Goal: Use online tool/utility: Utilize a website feature to perform a specific function

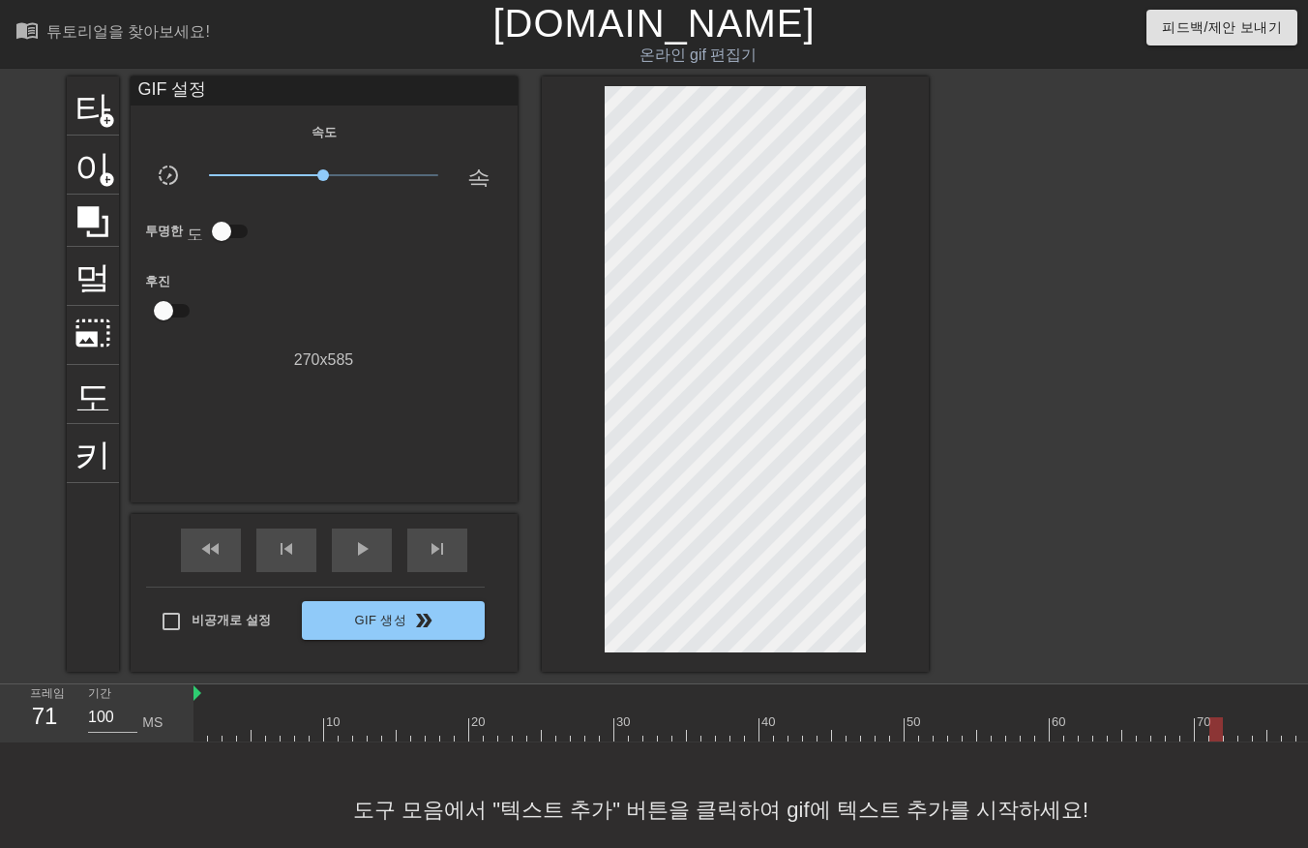
scroll to position [44, 15]
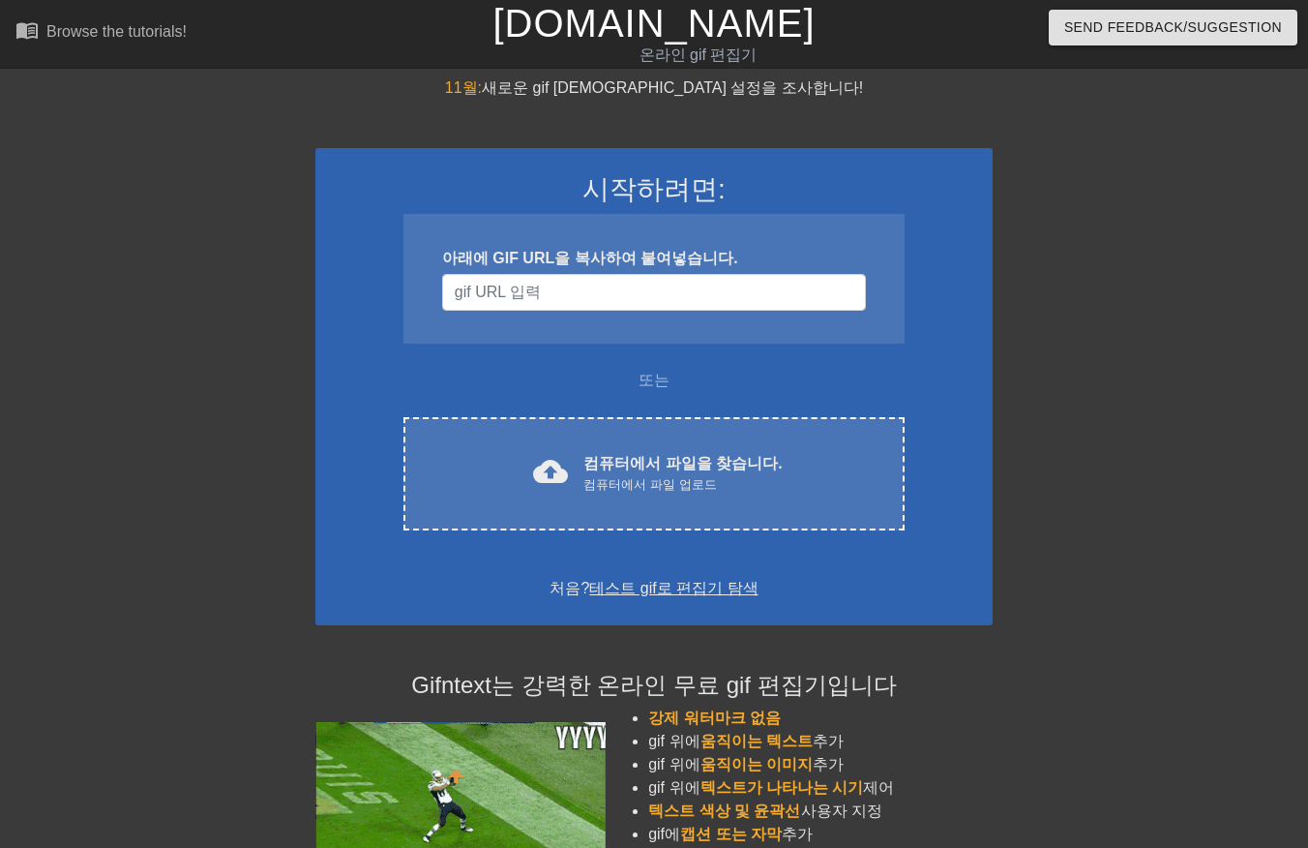
scroll to position [44, 15]
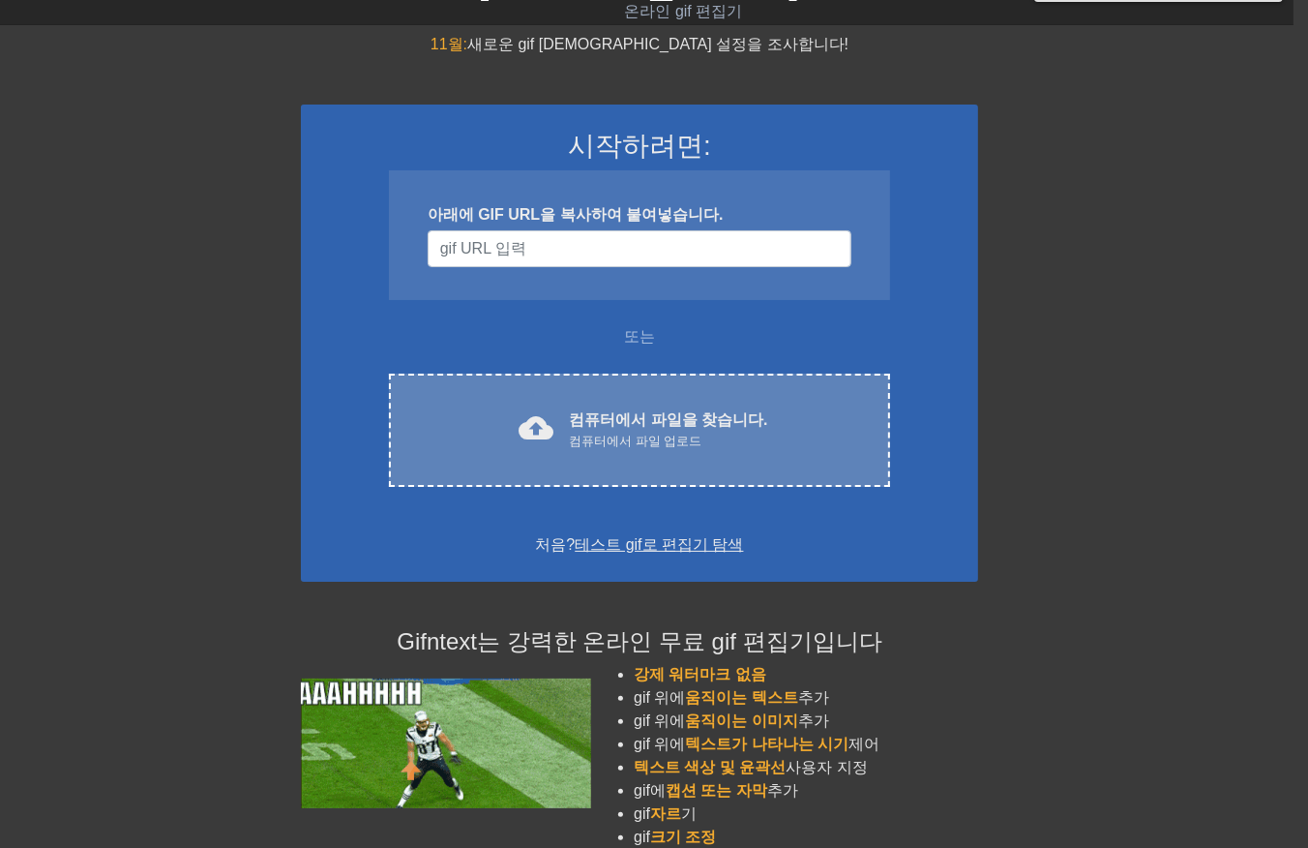
click at [607, 432] on div "컴퓨터에서 파일 업로드" at bounding box center [668, 441] width 198 height 19
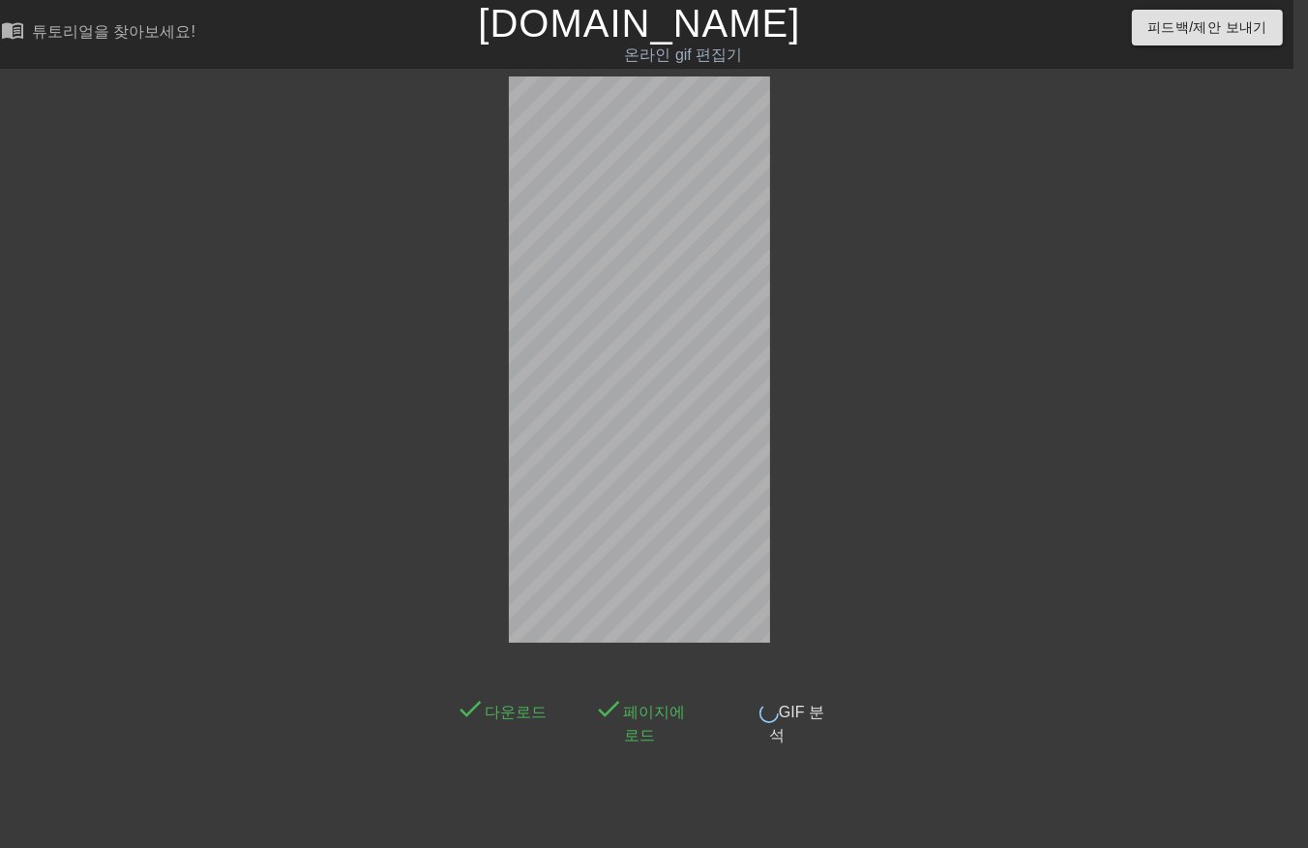
scroll to position [45, 15]
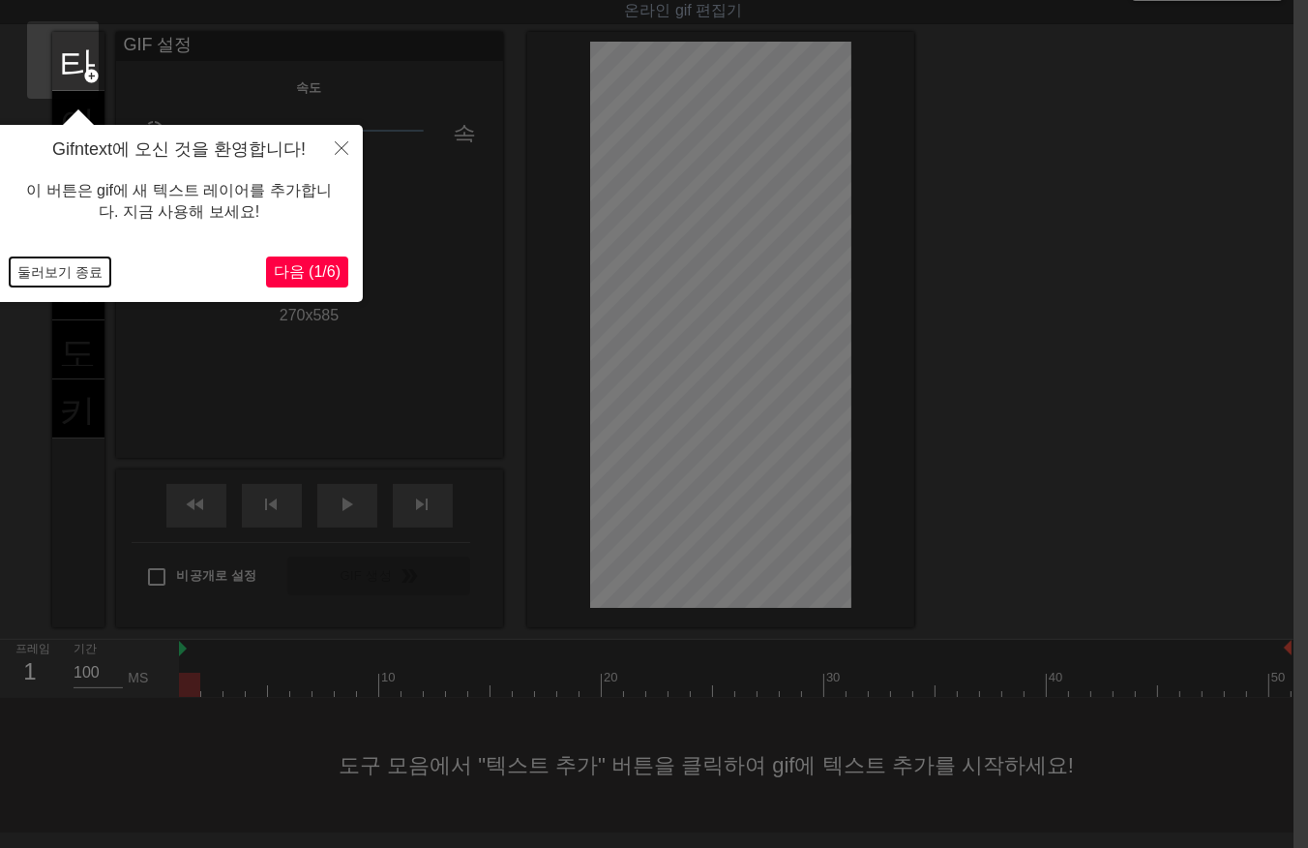
click at [74, 271] on button "둘러보기 종료" at bounding box center [60, 271] width 101 height 29
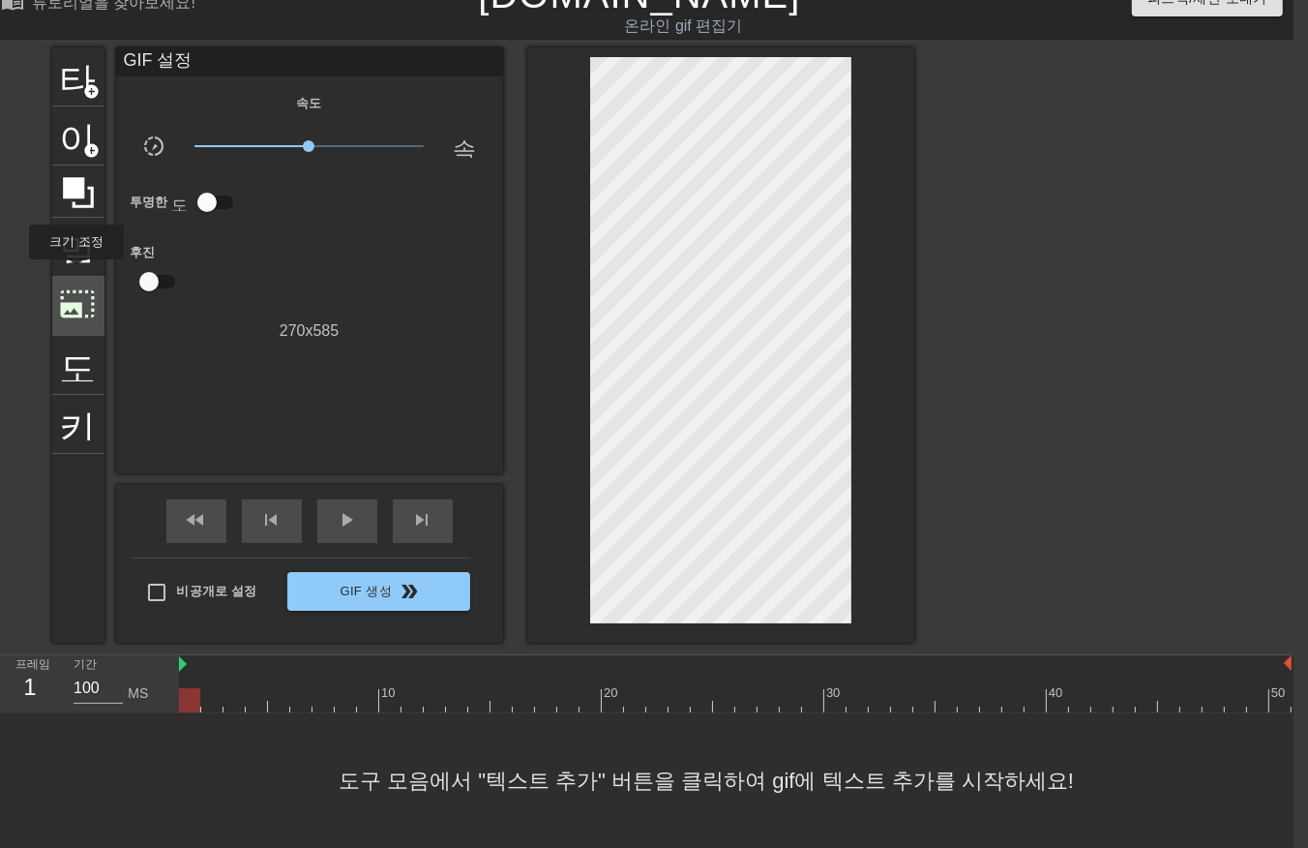
scroll to position [44, 15]
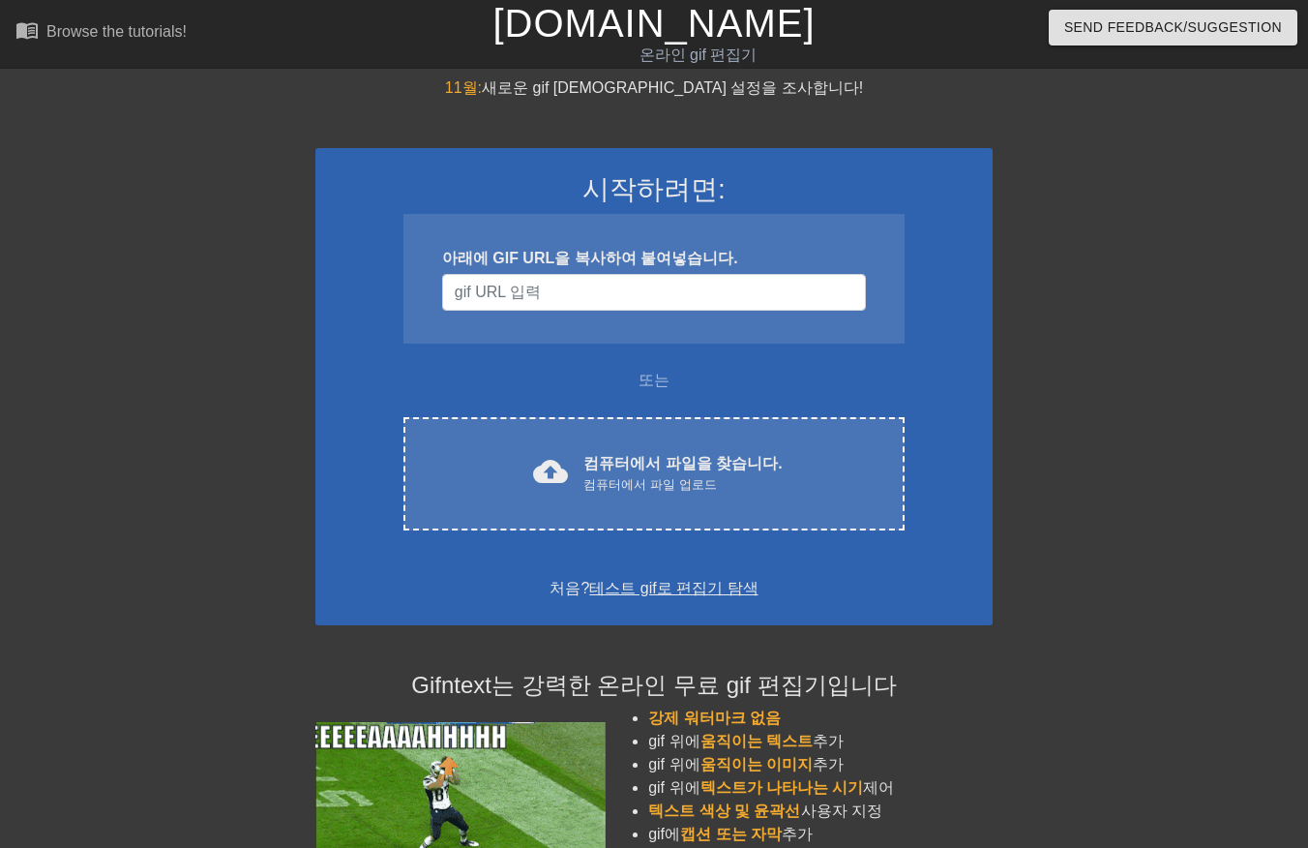
scroll to position [44, 15]
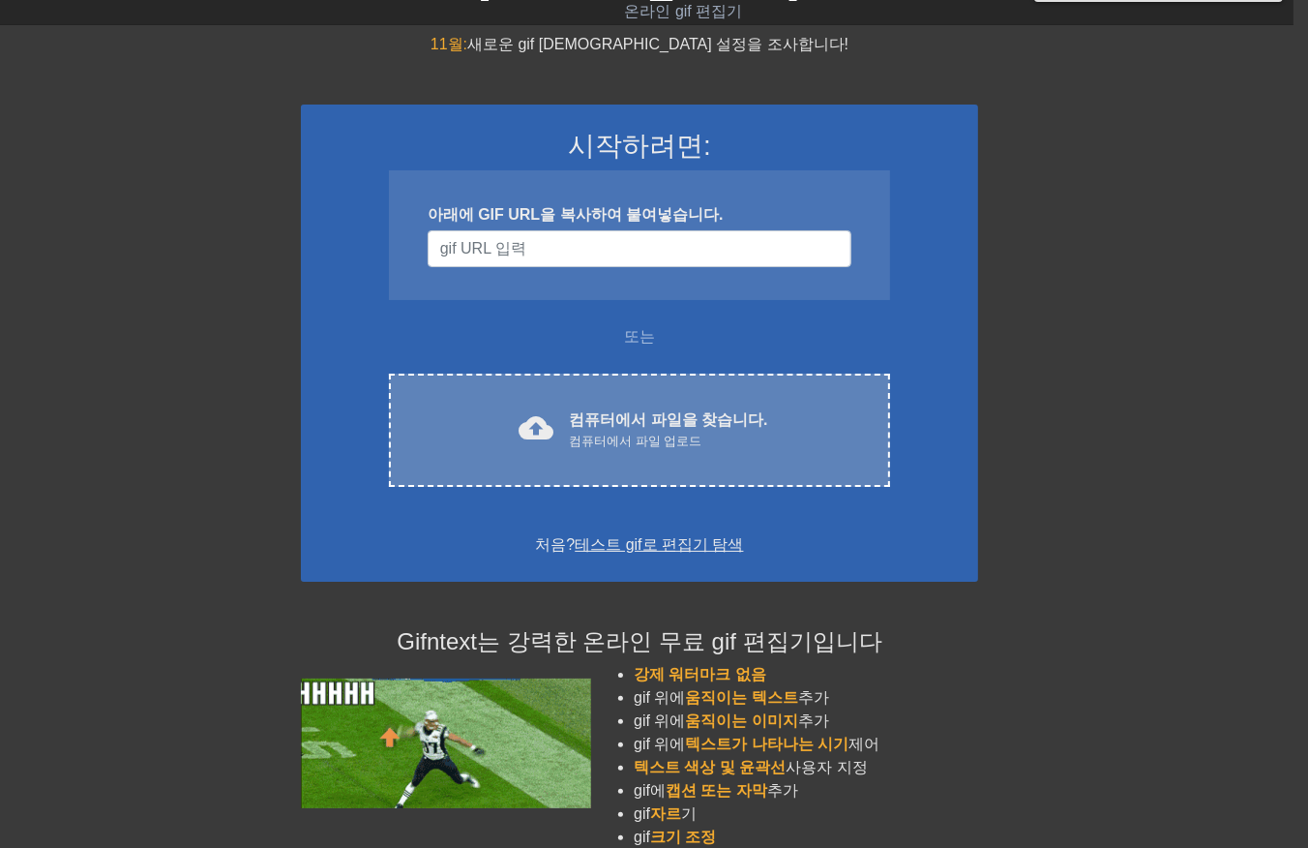
click at [566, 424] on div "cloud_upload 컴퓨터에서 파일을 찾습니다. 컴퓨터에서 파일 업로드" at bounding box center [640, 430] width 420 height 44
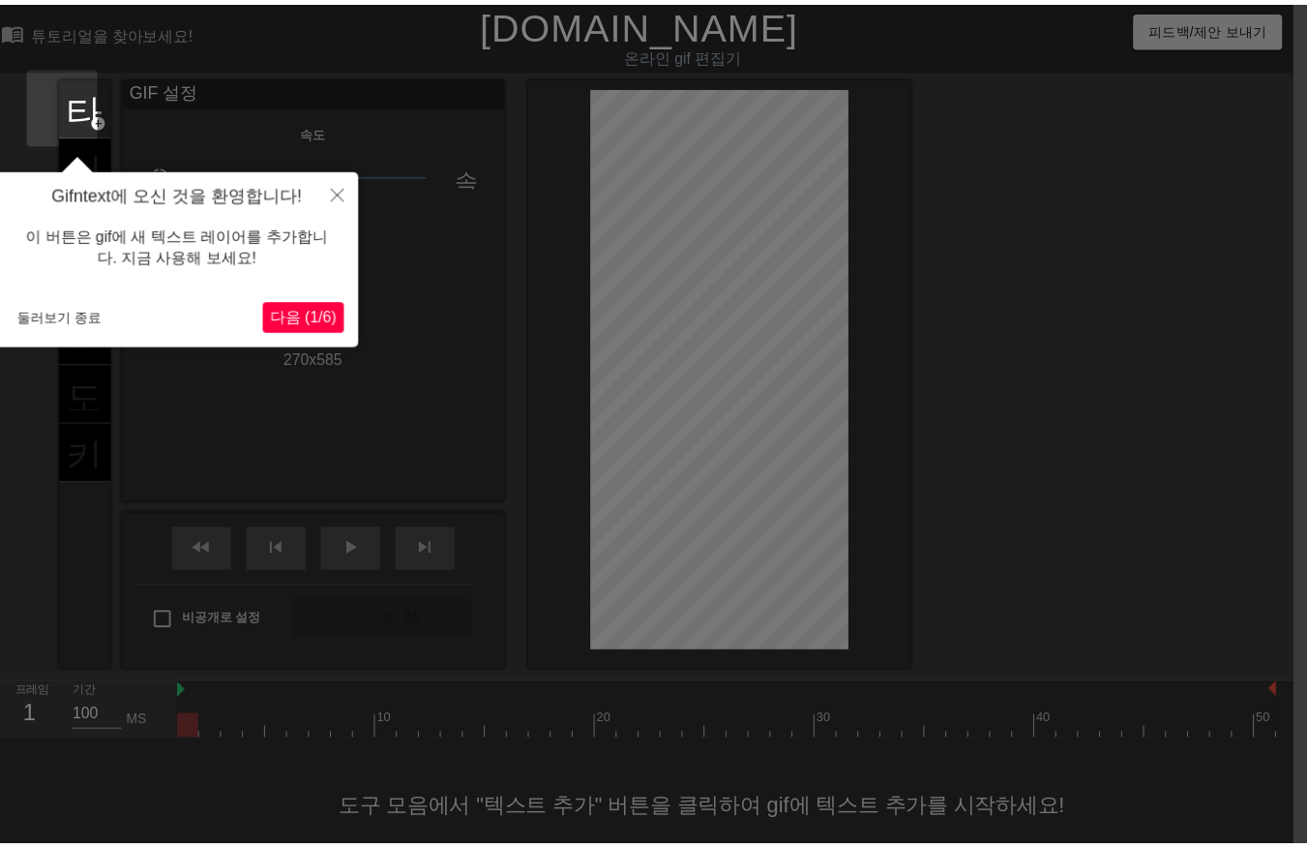
scroll to position [45, 15]
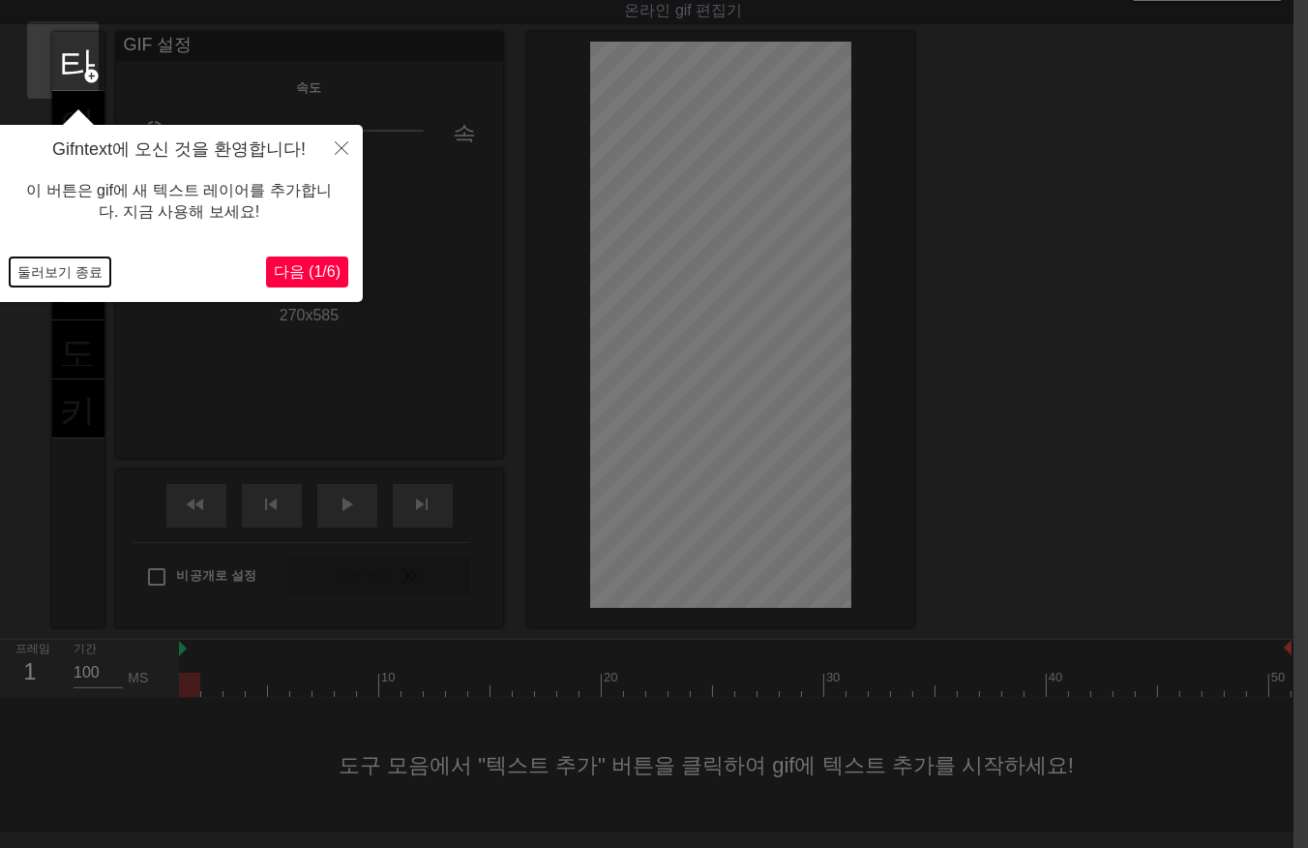
click at [66, 276] on button "둘러보기 종료" at bounding box center [60, 271] width 101 height 29
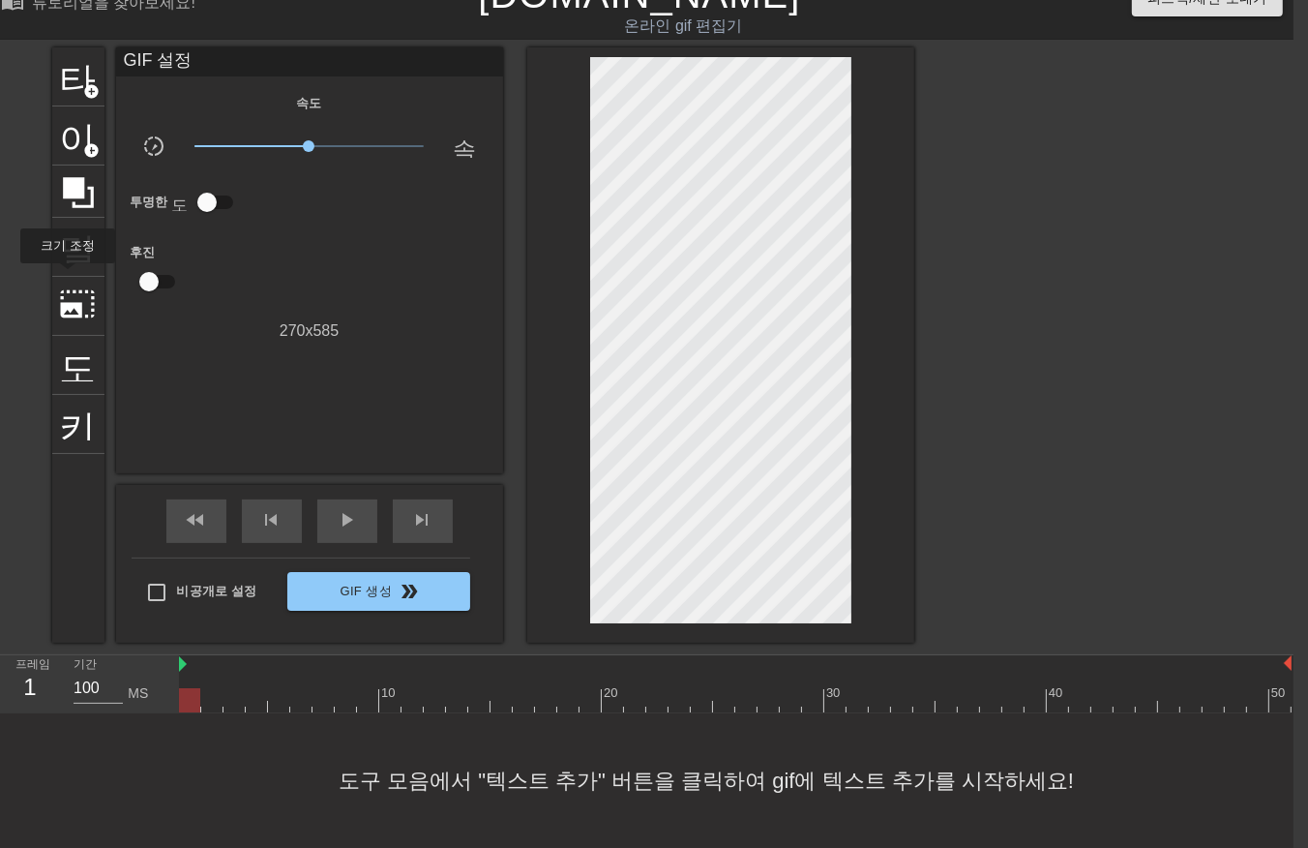
scroll to position [44, 15]
click at [343, 513] on span "play_arrow" at bounding box center [347, 519] width 23 height 23
click at [343, 513] on span "일시 중지" at bounding box center [347, 519] width 23 height 23
click at [806, 688] on div at bounding box center [735, 700] width 1113 height 24
click at [791, 688] on div at bounding box center [735, 700] width 1113 height 24
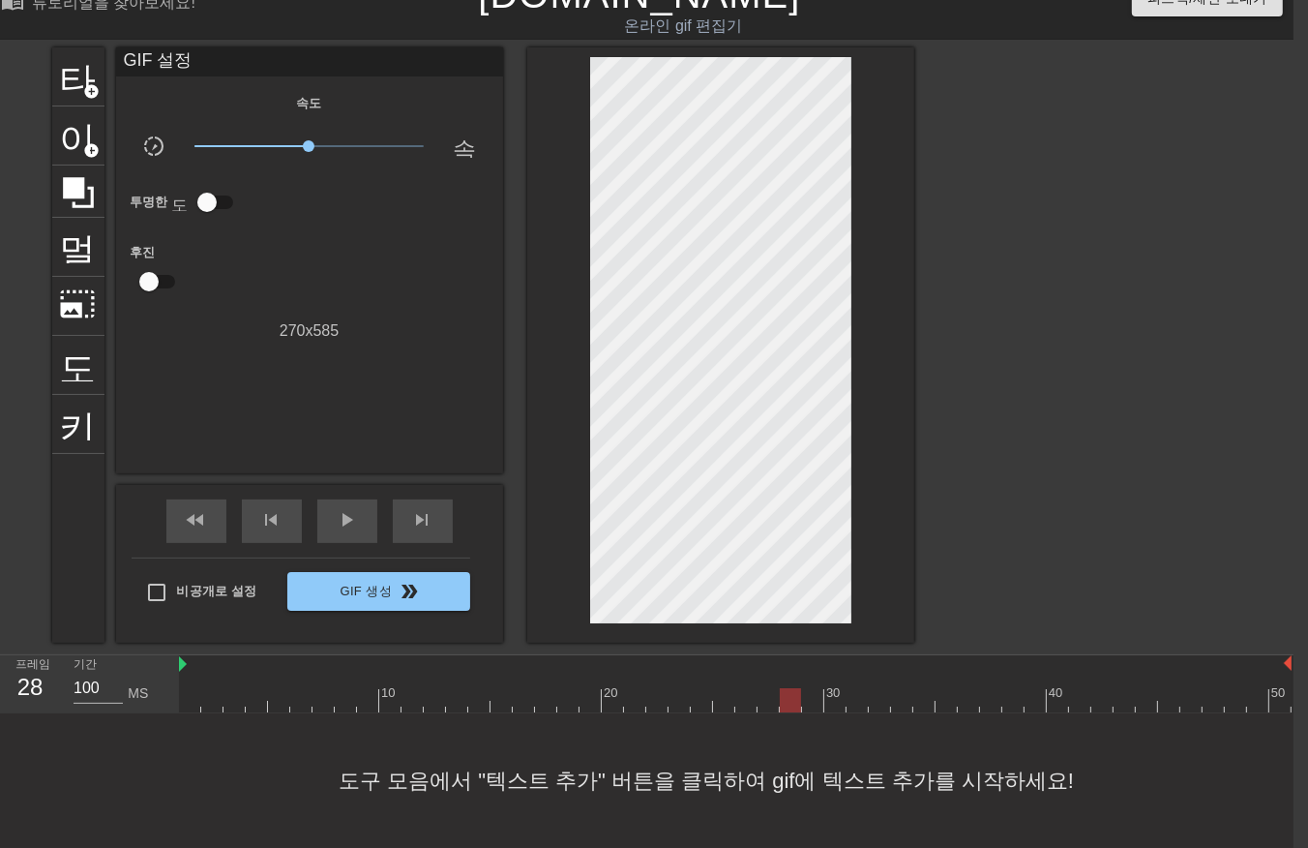
click at [776, 688] on div at bounding box center [735, 700] width 1113 height 24
click at [759, 688] on div at bounding box center [768, 700] width 21 height 24
drag, startPoint x: 727, startPoint y: 693, endPoint x: 743, endPoint y: 690, distance: 16.7
click at [728, 693] on div at bounding box center [735, 700] width 1113 height 24
click at [739, 688] on div at bounding box center [735, 700] width 1113 height 24
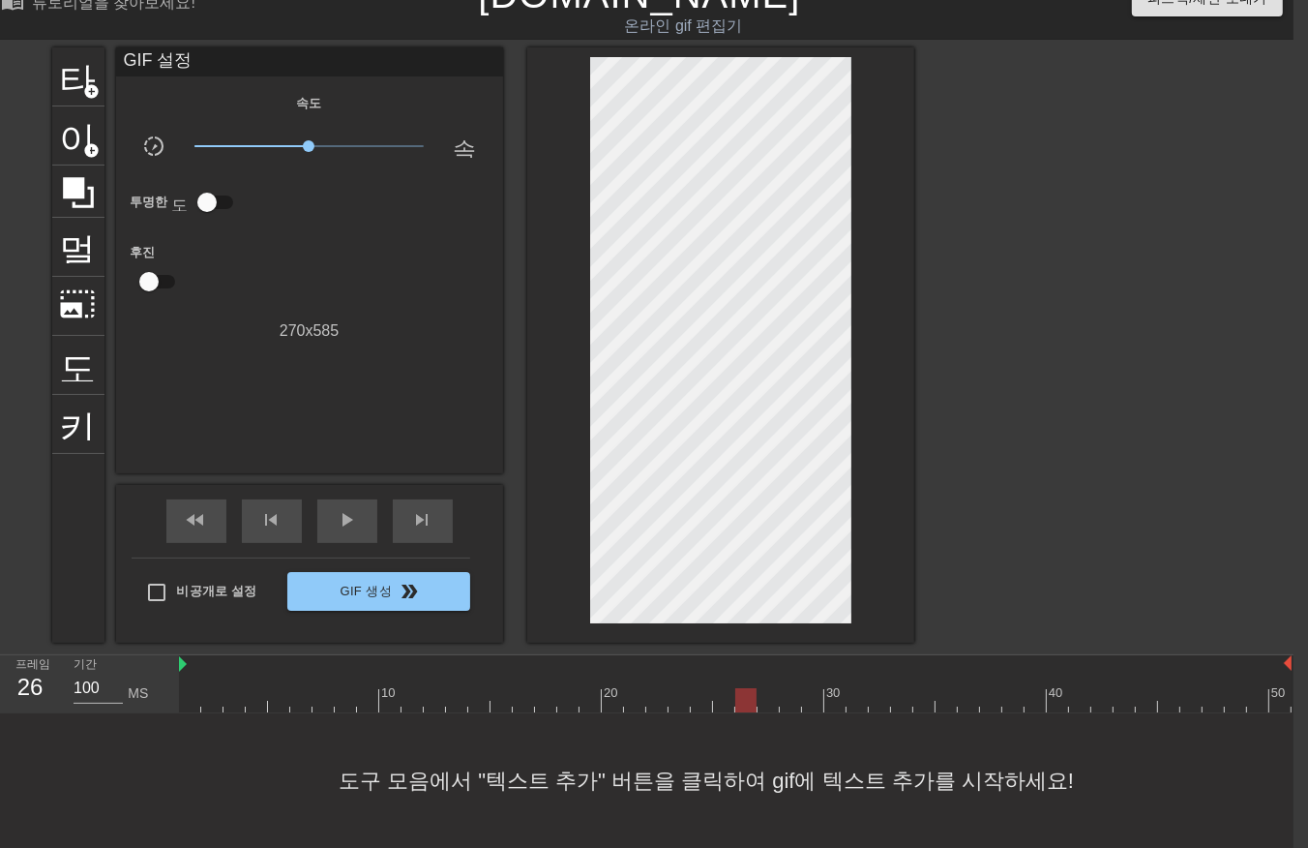
click at [766, 688] on div at bounding box center [735, 700] width 1113 height 24
drag, startPoint x: 768, startPoint y: 690, endPoint x: 1327, endPoint y: 635, distance: 561.1
click at [1294, 635] on html "menu_book 튜토리얼을 찾아보세요! Gifntext.com 온라인 gif 편집기 피드백/제안 보내기 타이틀 add_circle 이미지 a…" at bounding box center [639, 409] width 1308 height 877
click at [769, 691] on div at bounding box center [732, 700] width 1113 height 24
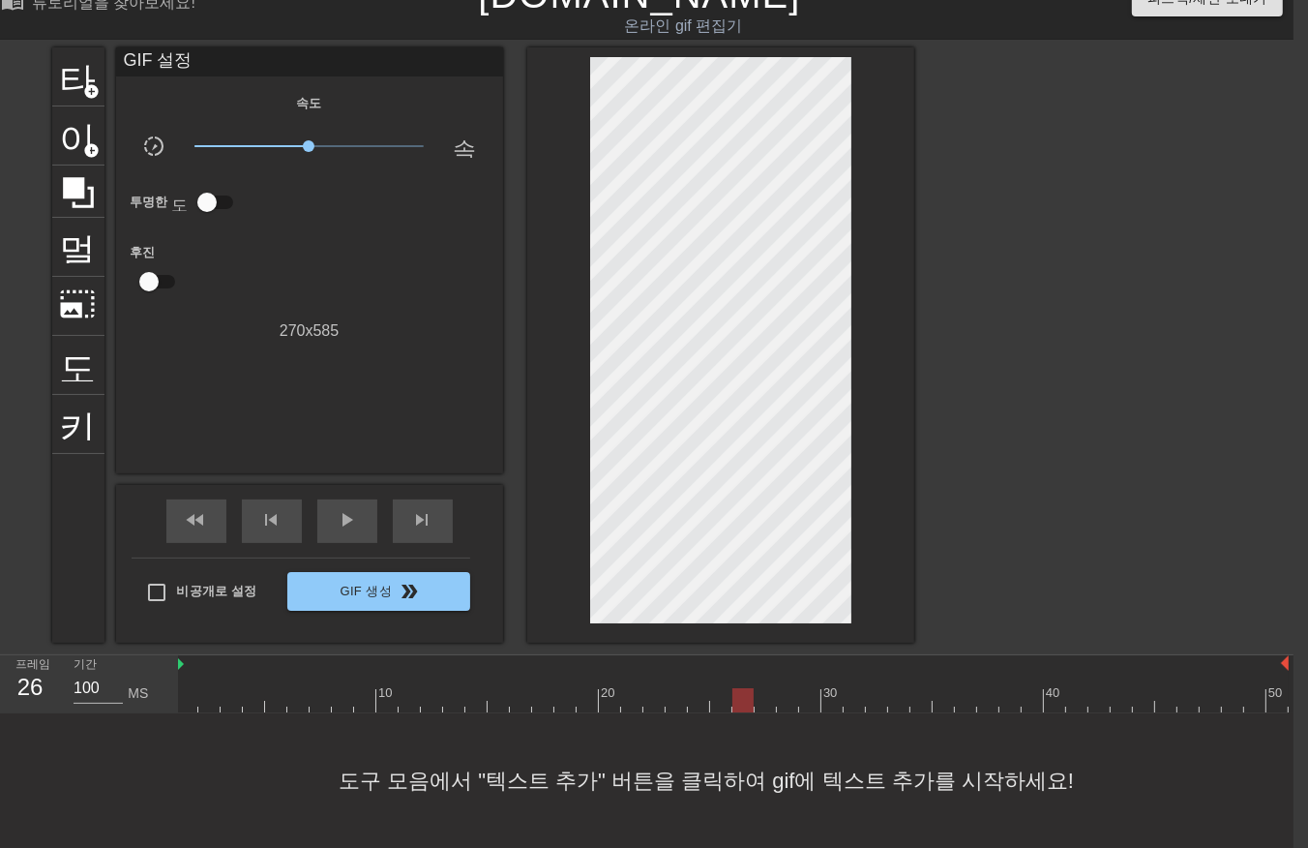
click at [741, 688] on div at bounding box center [732, 700] width 1113 height 24
click at [771, 690] on div at bounding box center [732, 700] width 1113 height 24
drag, startPoint x: 765, startPoint y: 692, endPoint x: 1362, endPoint y: 611, distance: 601.6
click at [1294, 611] on html "menu_book 튜토리얼을 찾아보세요! Gifntext.com 온라인 gif 편집기 피드백/제안 보내기 타이틀 add_circle 이미지 a…" at bounding box center [639, 409] width 1308 height 877
drag, startPoint x: 555, startPoint y: 689, endPoint x: 1323, endPoint y: 614, distance: 771.0
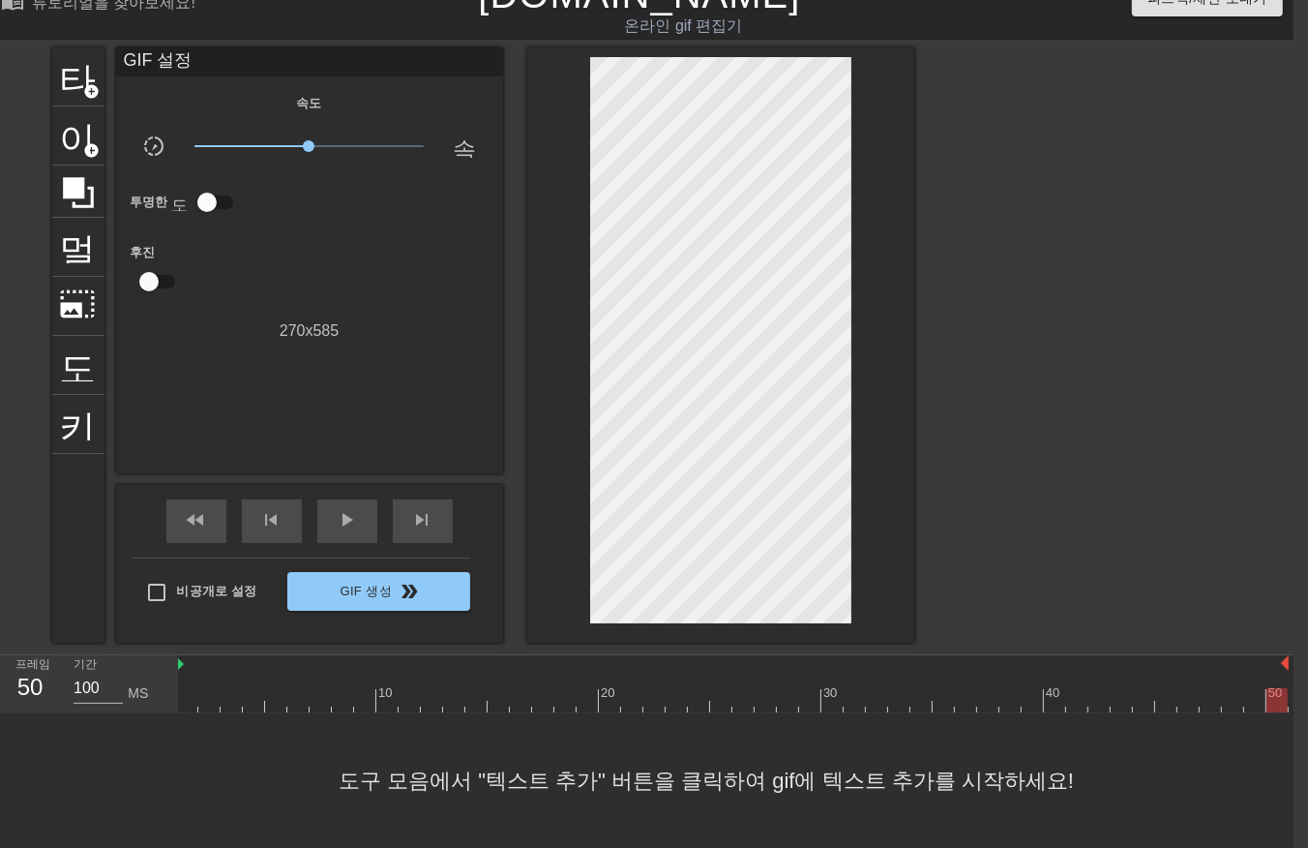
click at [1294, 621] on html "menu_book 튜토리얼을 찾아보세요! Gifntext.com 온라인 gif 편집기 피드백/제안 보내기 타이틀 add_circle 이미지 a…" at bounding box center [639, 409] width 1308 height 877
click at [741, 688] on div at bounding box center [732, 700] width 1113 height 24
click at [759, 693] on div at bounding box center [732, 700] width 1113 height 24
drag, startPoint x: 789, startPoint y: 685, endPoint x: 804, endPoint y: 689, distance: 16.0
click at [792, 688] on div at bounding box center [732, 700] width 1113 height 24
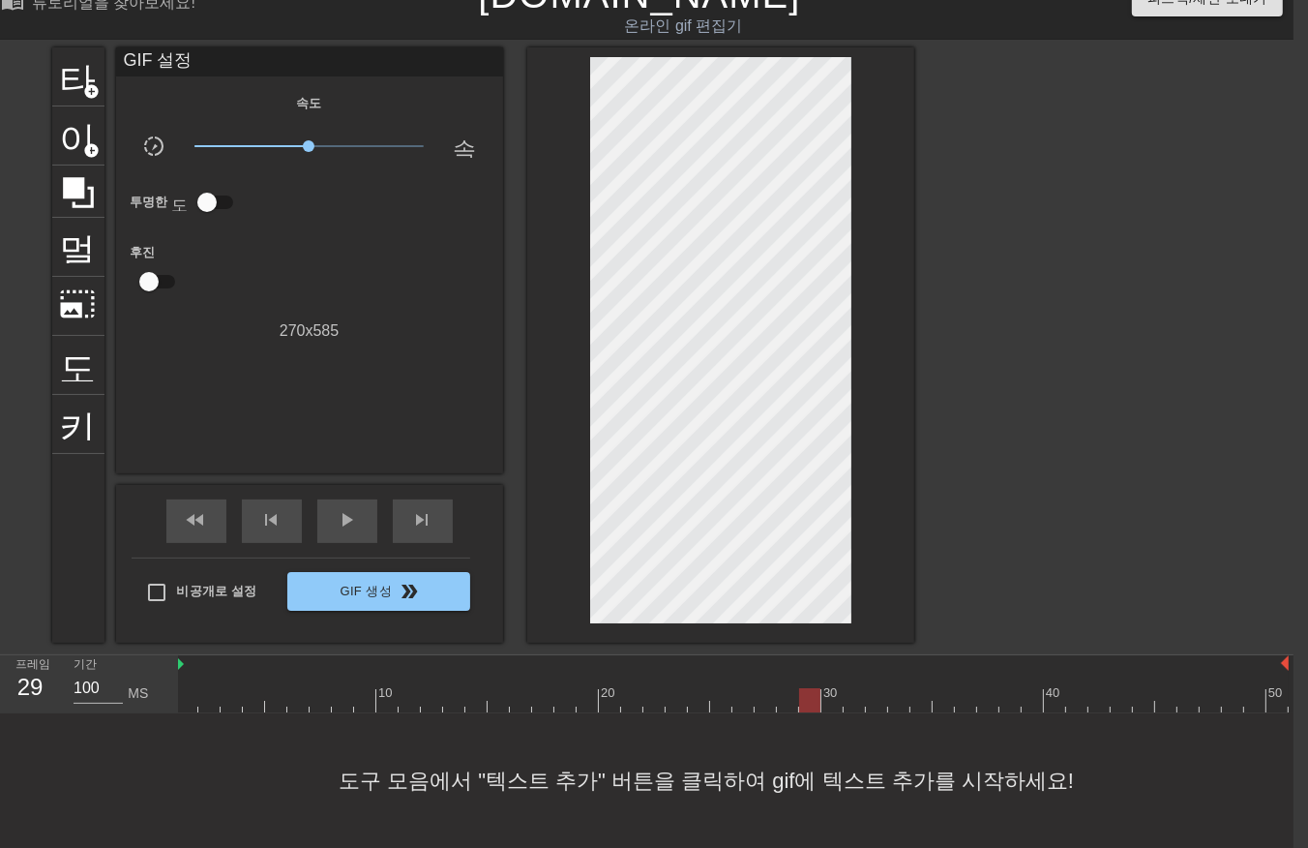
drag, startPoint x: 807, startPoint y: 683, endPoint x: 827, endPoint y: 698, distance: 25.0
click at [809, 688] on div at bounding box center [732, 700] width 1113 height 24
drag, startPoint x: 829, startPoint y: 680, endPoint x: 848, endPoint y: 695, distance: 23.4
click at [830, 688] on div at bounding box center [732, 700] width 1113 height 24
drag, startPoint x: 849, startPoint y: 684, endPoint x: 868, endPoint y: 706, distance: 29.5
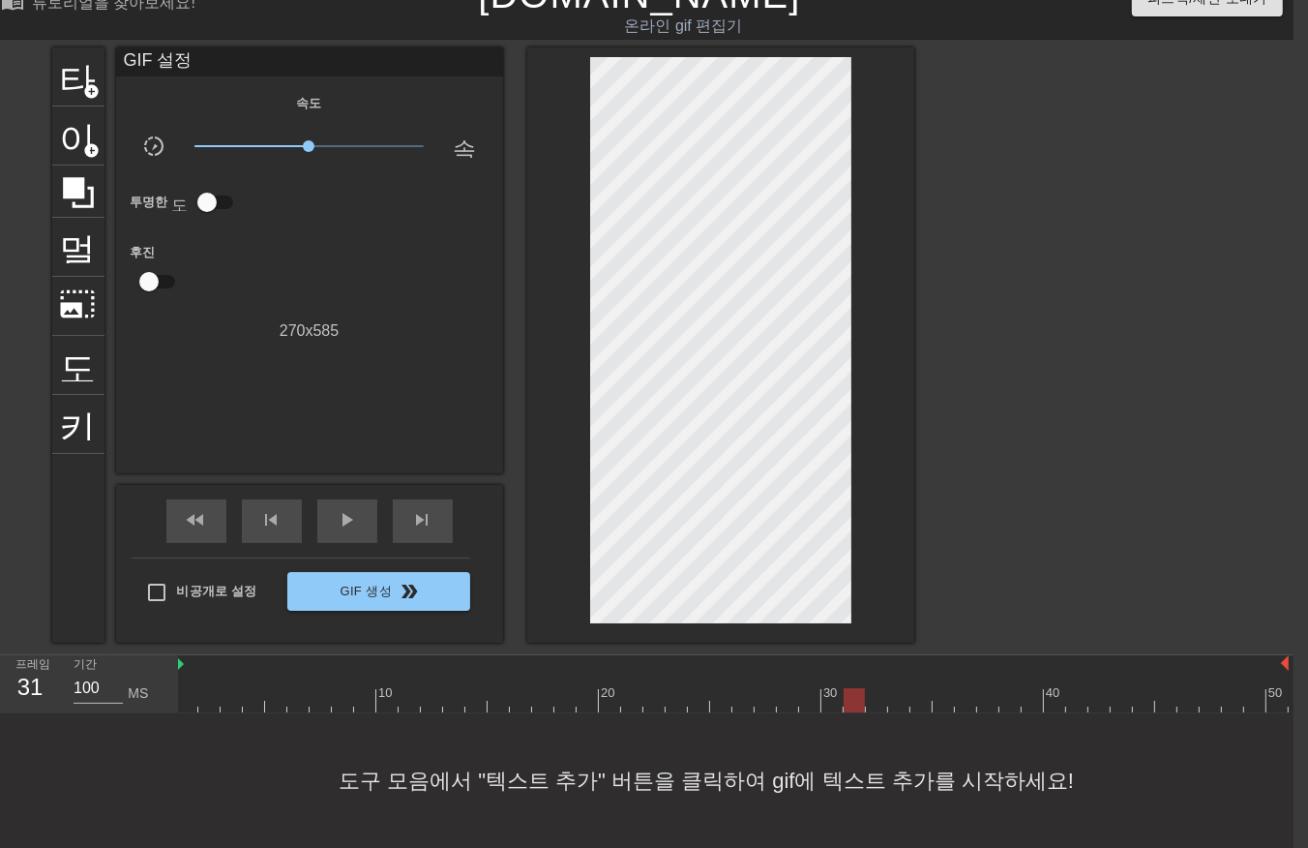
click at [853, 689] on div at bounding box center [732, 700] width 1113 height 24
drag, startPoint x: 869, startPoint y: 684, endPoint x: 883, endPoint y: 694, distance: 16.6
click at [871, 688] on div at bounding box center [732, 700] width 1113 height 24
drag, startPoint x: 891, startPoint y: 685, endPoint x: 917, endPoint y: 697, distance: 28.6
click at [894, 688] on div at bounding box center [732, 700] width 1113 height 24
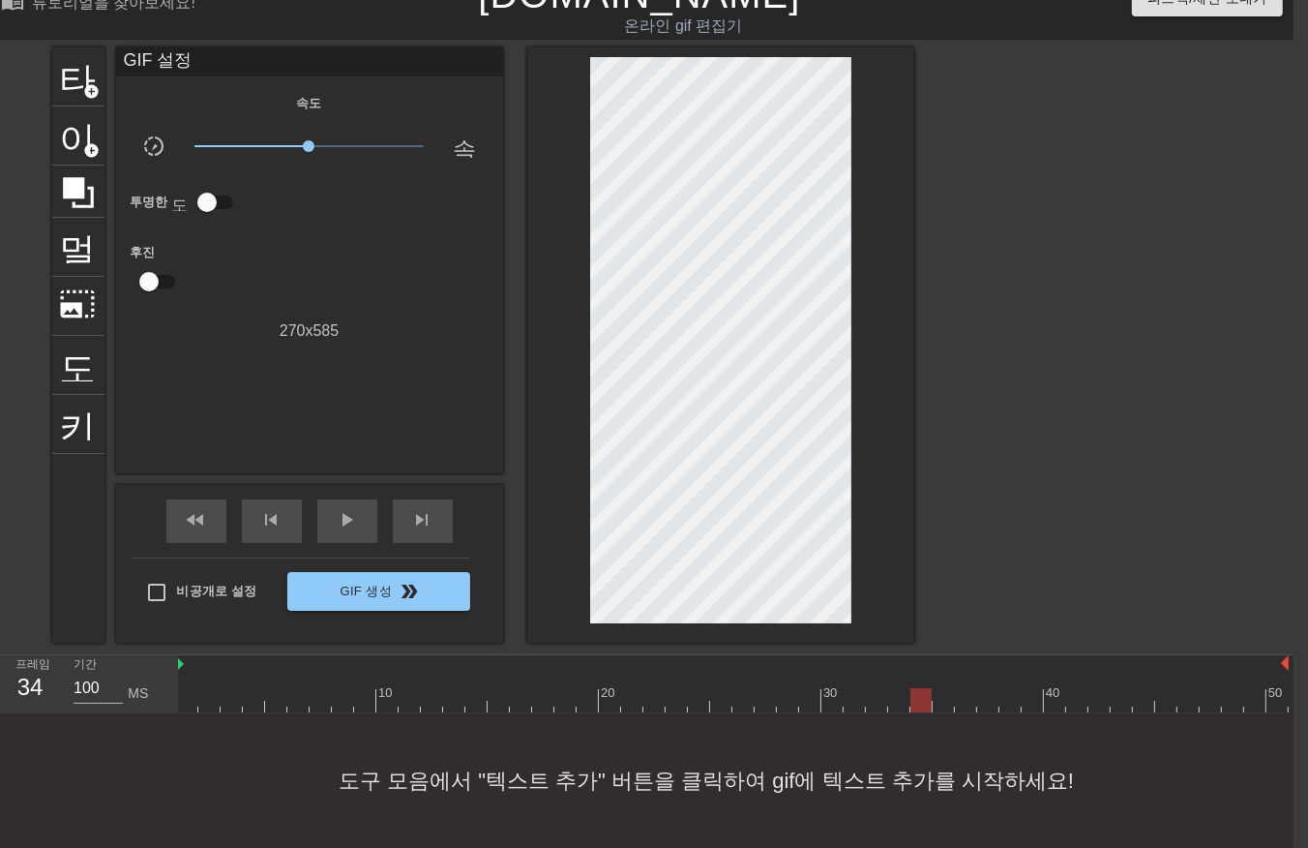
click at [914, 688] on div at bounding box center [732, 700] width 1113 height 24
click at [939, 688] on div at bounding box center [732, 700] width 1113 height 24
click at [960, 688] on div at bounding box center [732, 700] width 1113 height 24
drag, startPoint x: 985, startPoint y: 682, endPoint x: 997, endPoint y: 689, distance: 13.4
click at [988, 688] on div at bounding box center [732, 700] width 1113 height 24
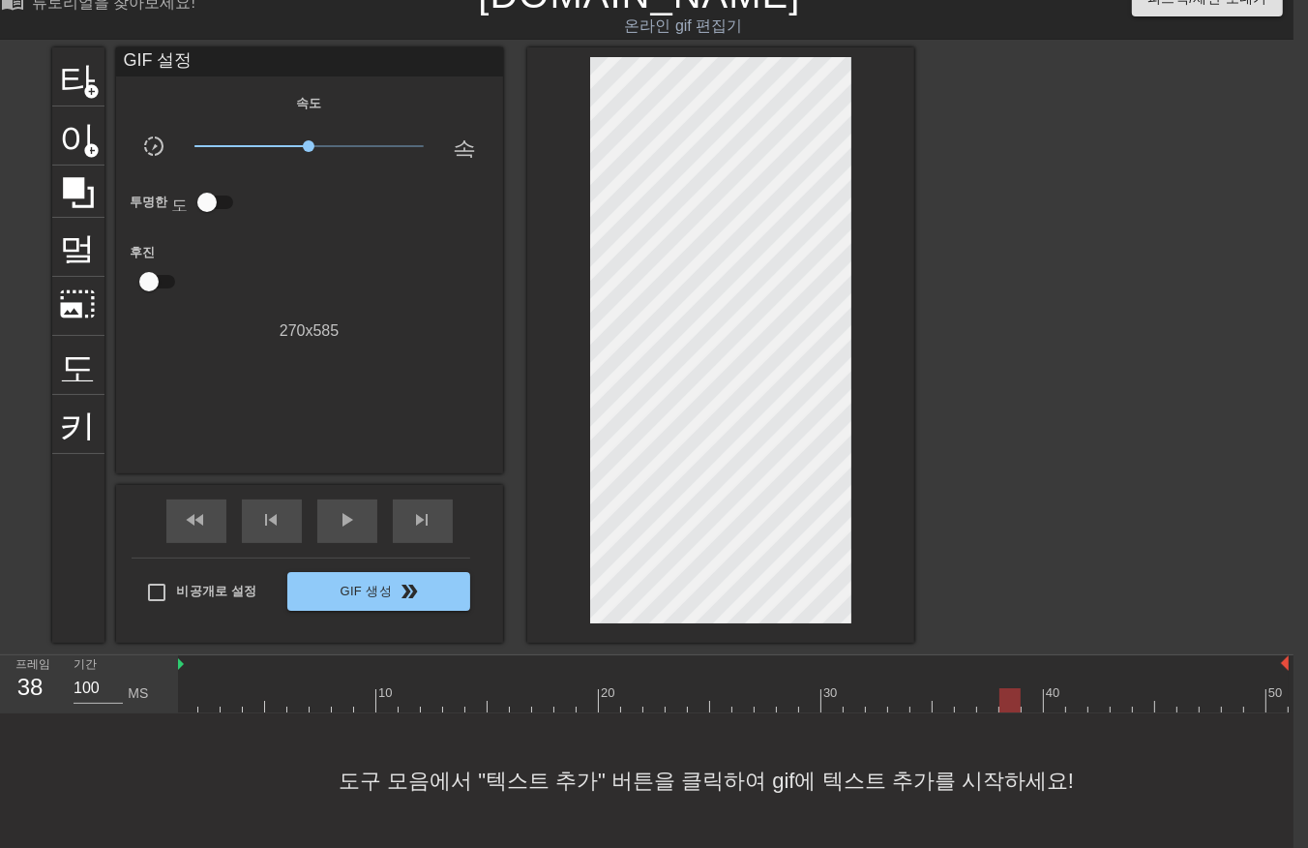
drag, startPoint x: 1007, startPoint y: 687, endPoint x: 1021, endPoint y: 689, distance: 13.7
click at [1011, 690] on div at bounding box center [732, 700] width 1113 height 24
drag, startPoint x: 1024, startPoint y: 687, endPoint x: 1039, endPoint y: 701, distance: 20.6
click at [1028, 688] on div at bounding box center [732, 700] width 1113 height 24
click at [1050, 691] on div at bounding box center [732, 700] width 1113 height 24
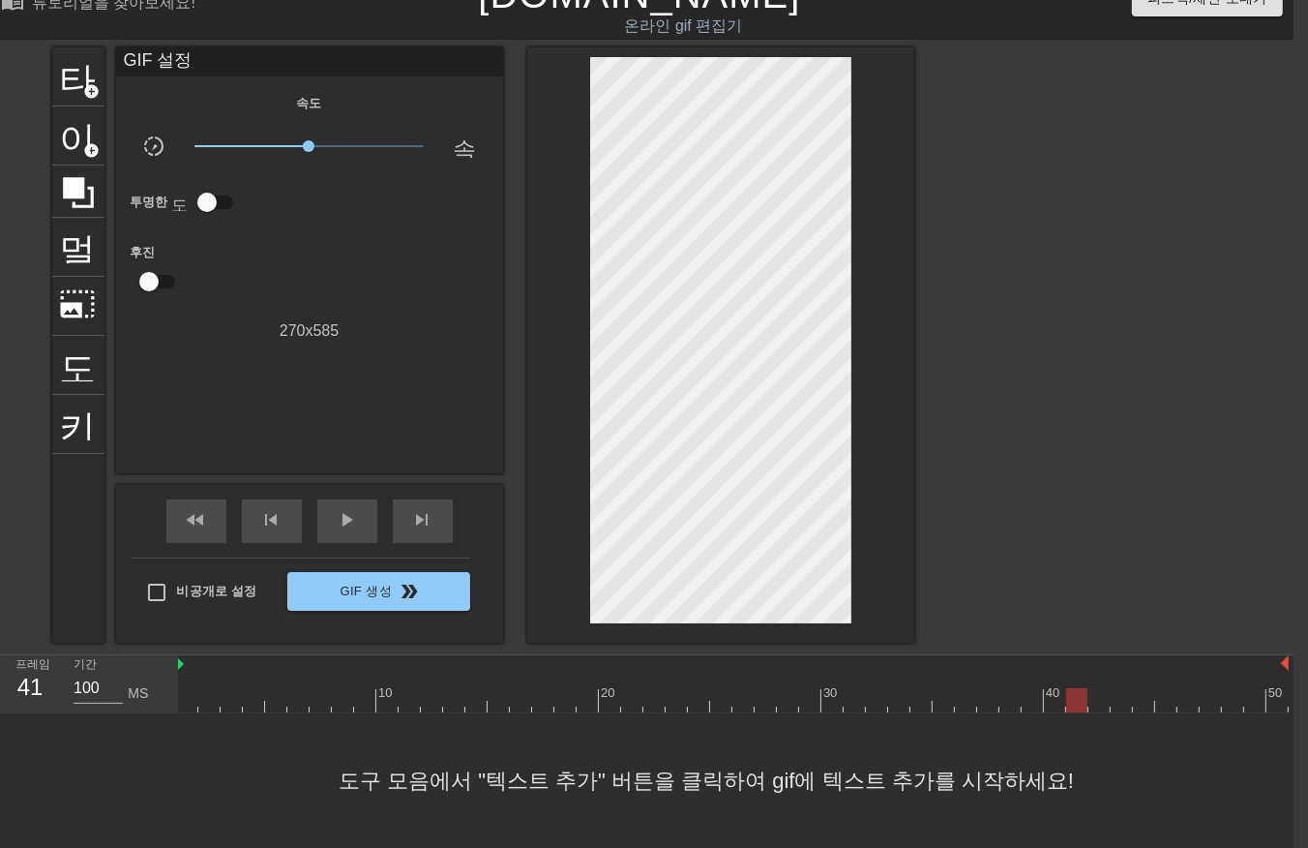
click at [1075, 688] on div at bounding box center [732, 700] width 1113 height 24
drag, startPoint x: 1097, startPoint y: 679, endPoint x: 1107, endPoint y: 694, distance: 17.4
click at [1098, 688] on div at bounding box center [732, 700] width 1113 height 24
drag, startPoint x: 1113, startPoint y: 687, endPoint x: 1133, endPoint y: 688, distance: 20.3
click at [1115, 688] on div at bounding box center [732, 700] width 1113 height 24
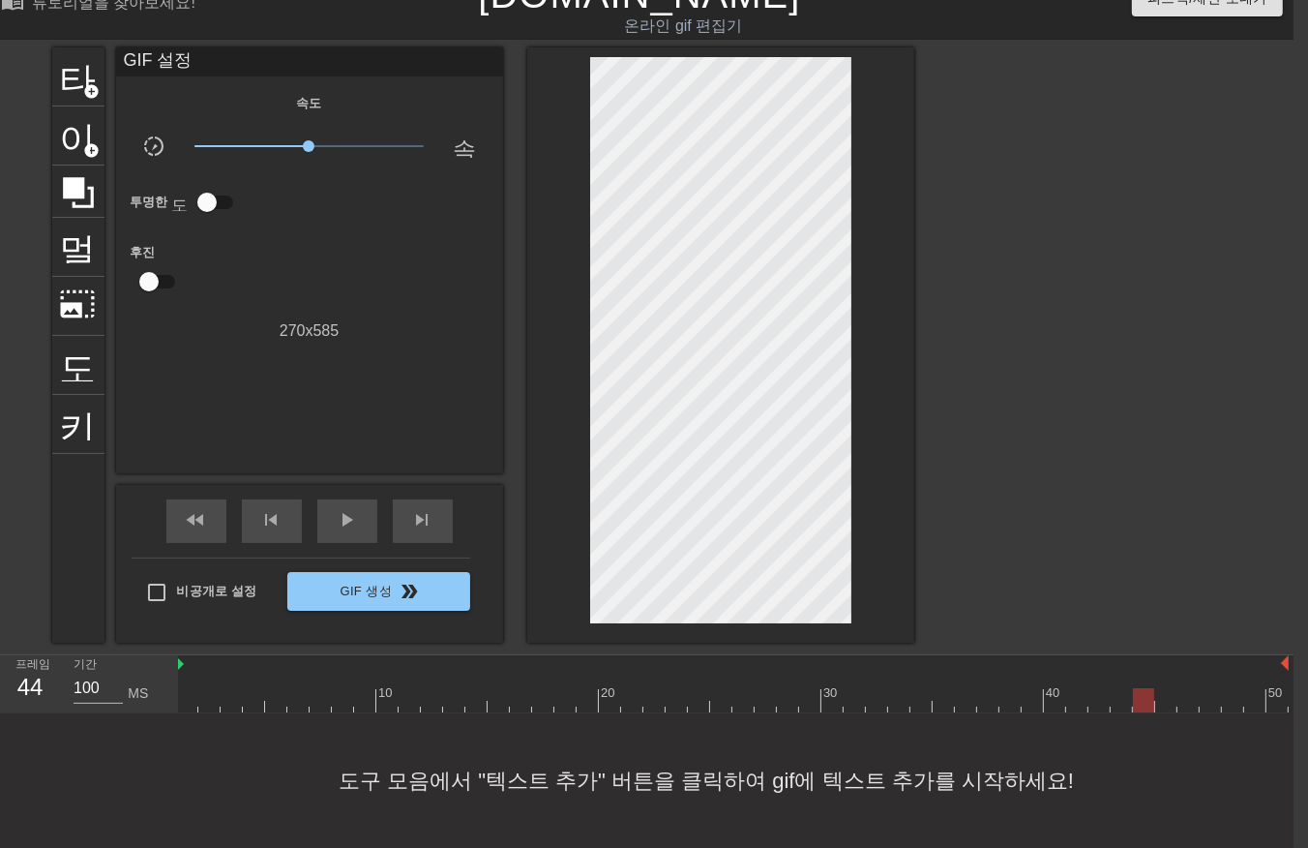
drag, startPoint x: 1138, startPoint y: 685, endPoint x: 1158, endPoint y: 693, distance: 21.7
click at [1144, 689] on div at bounding box center [732, 700] width 1113 height 24
drag, startPoint x: 1157, startPoint y: 684, endPoint x: 1168, endPoint y: 691, distance: 12.6
click at [1161, 691] on div at bounding box center [732, 700] width 1113 height 24
click at [1186, 690] on div at bounding box center [732, 700] width 1113 height 24
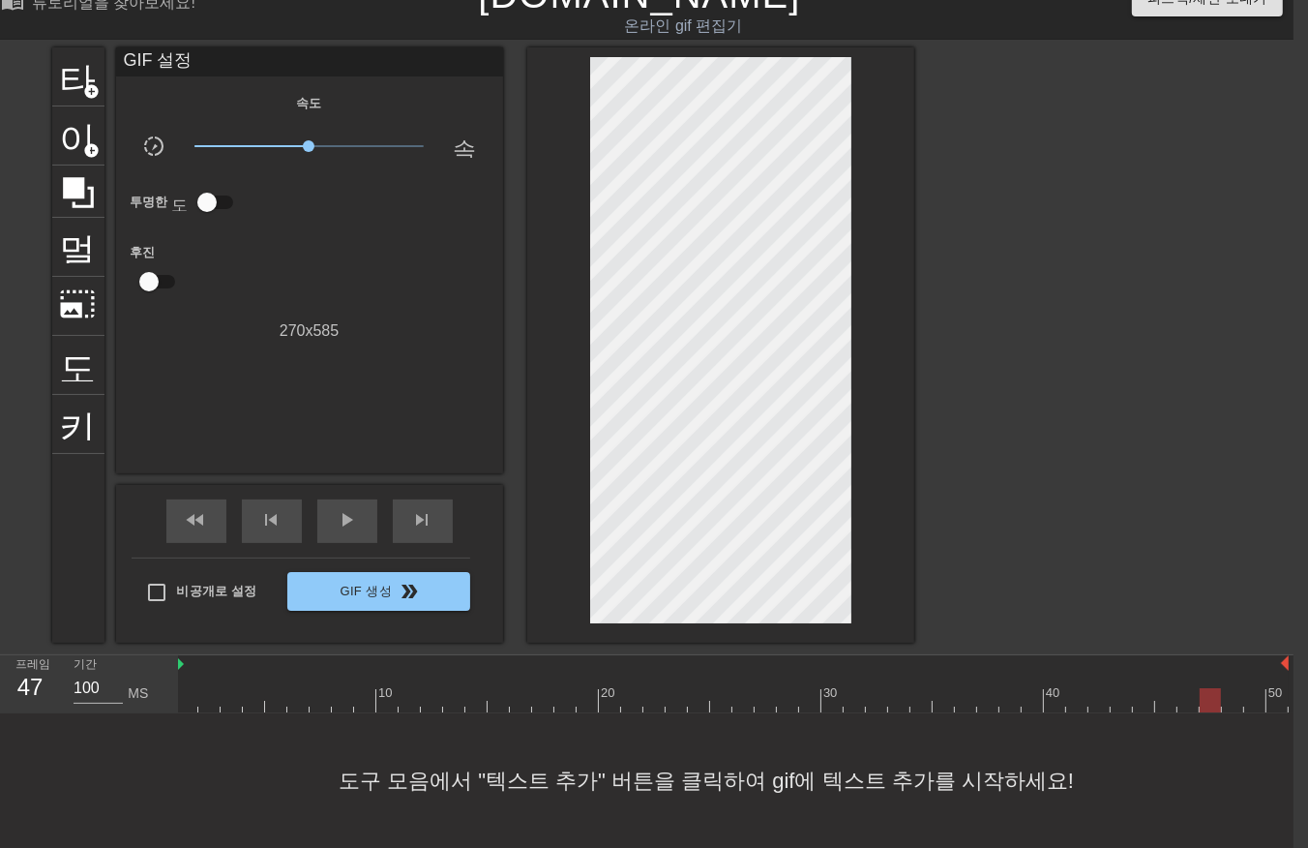
drag, startPoint x: 1205, startPoint y: 687, endPoint x: 1239, endPoint y: 693, distance: 34.4
click at [1207, 688] on div at bounding box center [732, 700] width 1113 height 24
click at [1233, 689] on div at bounding box center [732, 700] width 1113 height 24
click at [1252, 688] on div at bounding box center [732, 700] width 1113 height 24
click at [1272, 688] on div at bounding box center [732, 700] width 1113 height 24
